Goal: Task Accomplishment & Management: Use online tool/utility

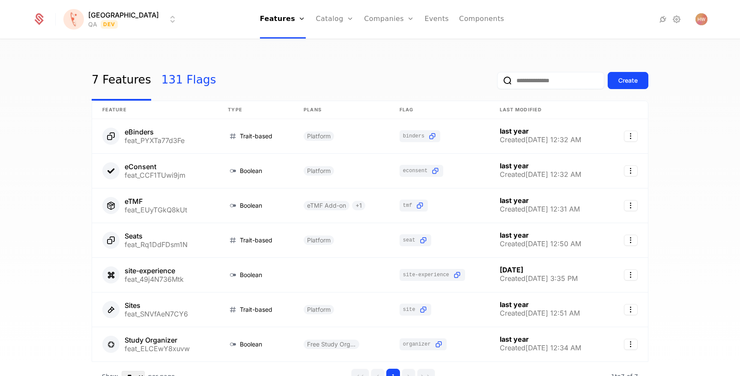
click at [189, 80] on link "131 Flags" at bounding box center [188, 80] width 55 height 40
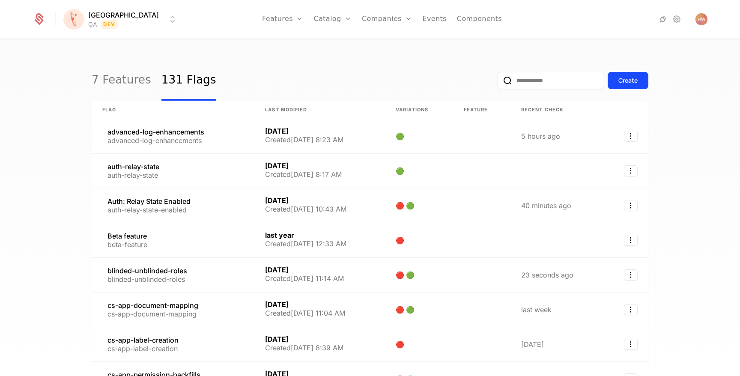
click at [543, 86] on input "email" at bounding box center [550, 80] width 107 height 17
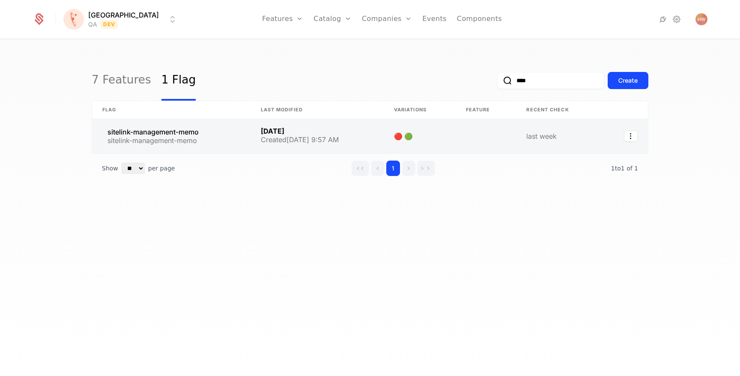
type input "****"
click at [231, 136] on link at bounding box center [171, 136] width 158 height 34
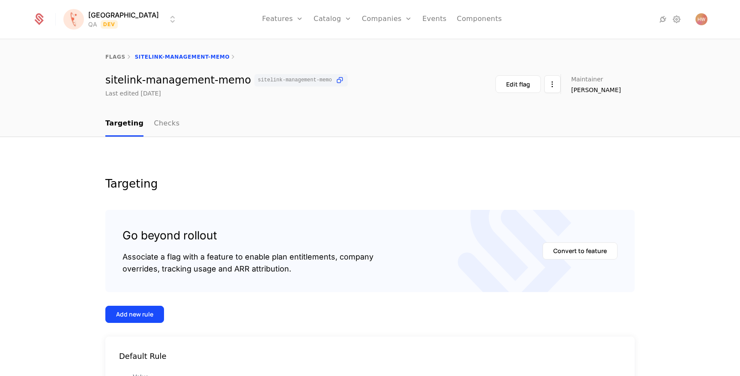
scroll to position [80, 0]
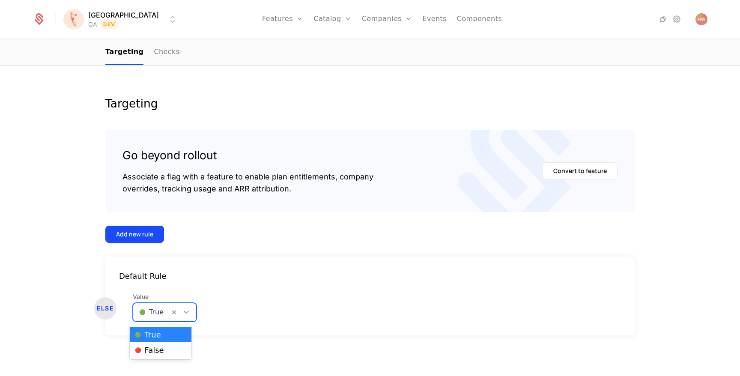
click at [150, 312] on div at bounding box center [151, 312] width 24 height 12
click at [152, 348] on span "🔴 False" at bounding box center [149, 350] width 29 height 8
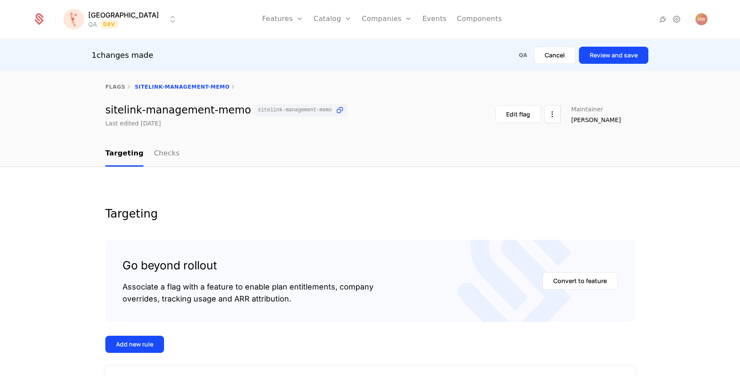
scroll to position [0, 0]
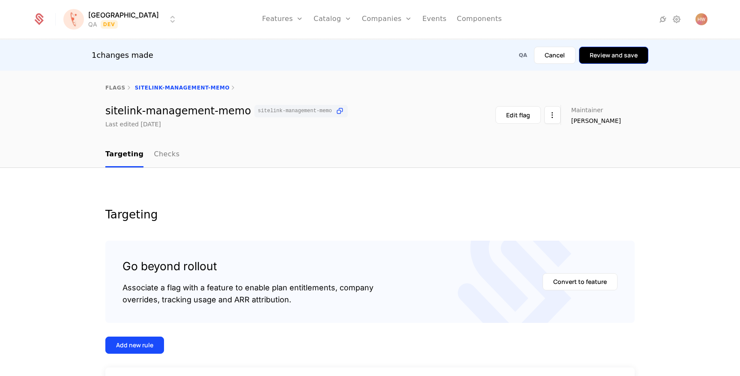
click at [625, 56] on button "Review and save" at bounding box center [613, 55] width 69 height 17
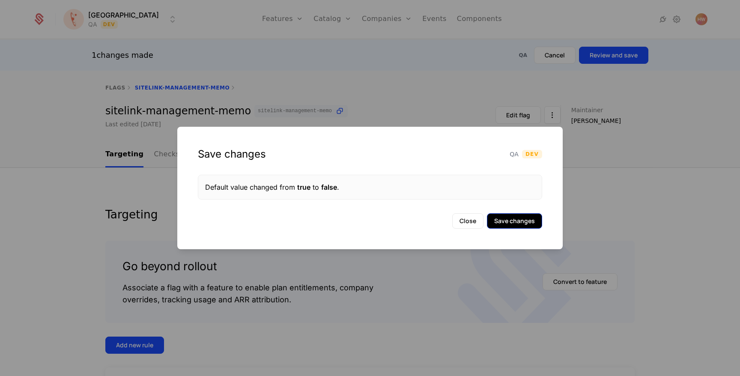
click at [505, 215] on button "Save changes" at bounding box center [514, 220] width 55 height 15
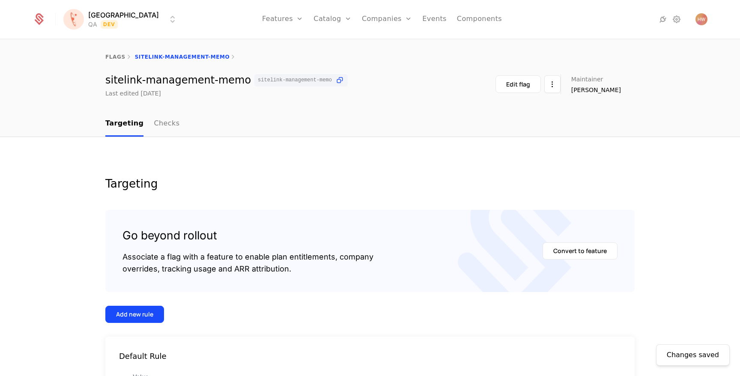
scroll to position [80, 0]
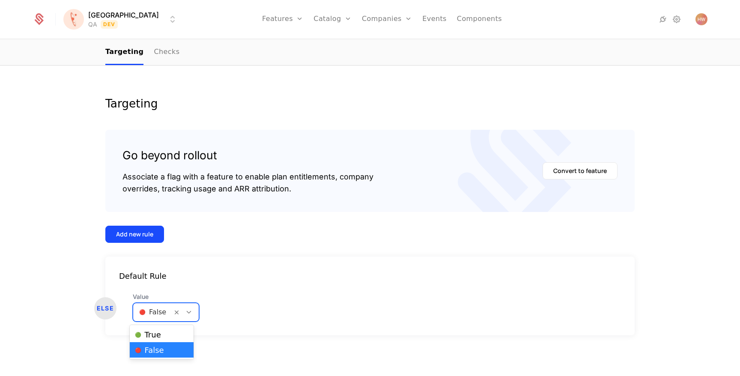
click at [157, 314] on div at bounding box center [152, 312] width 27 height 12
click at [154, 328] on div "🟢 True" at bounding box center [162, 334] width 64 height 15
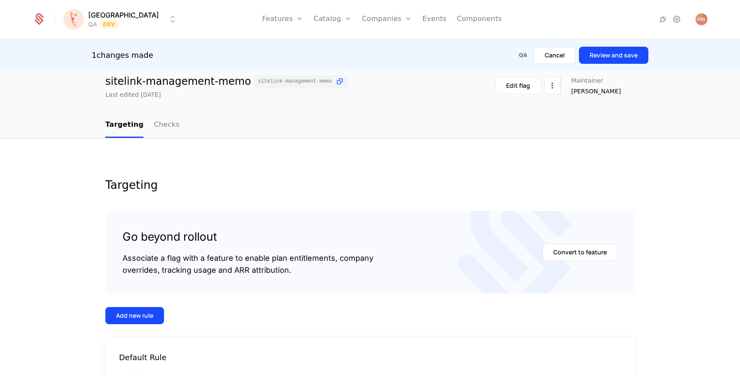
scroll to position [0, 0]
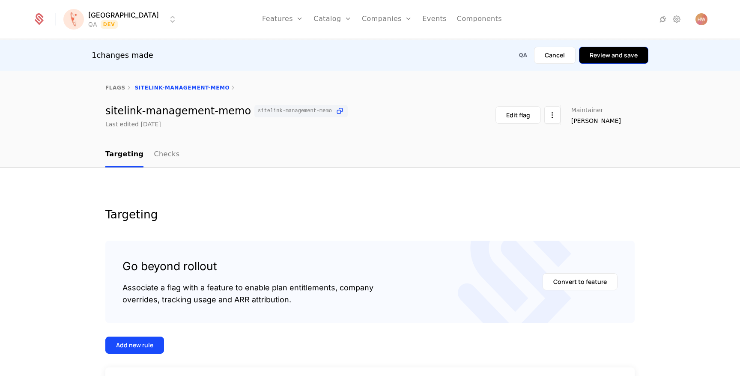
click at [620, 48] on button "Review and save" at bounding box center [613, 55] width 69 height 17
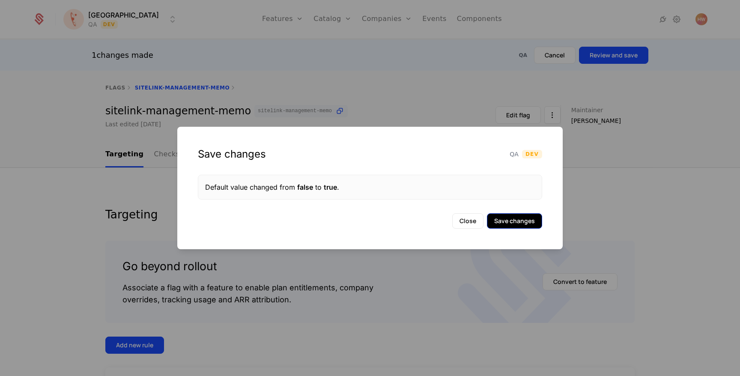
click at [508, 217] on button "Save changes" at bounding box center [514, 220] width 55 height 15
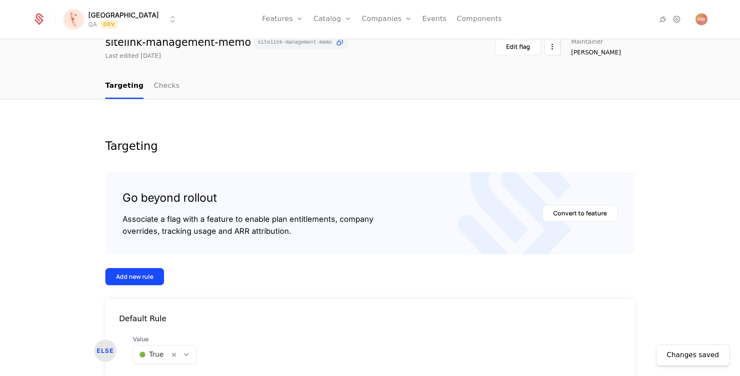
scroll to position [80, 0]
